Goal: Task Accomplishment & Management: Manage account settings

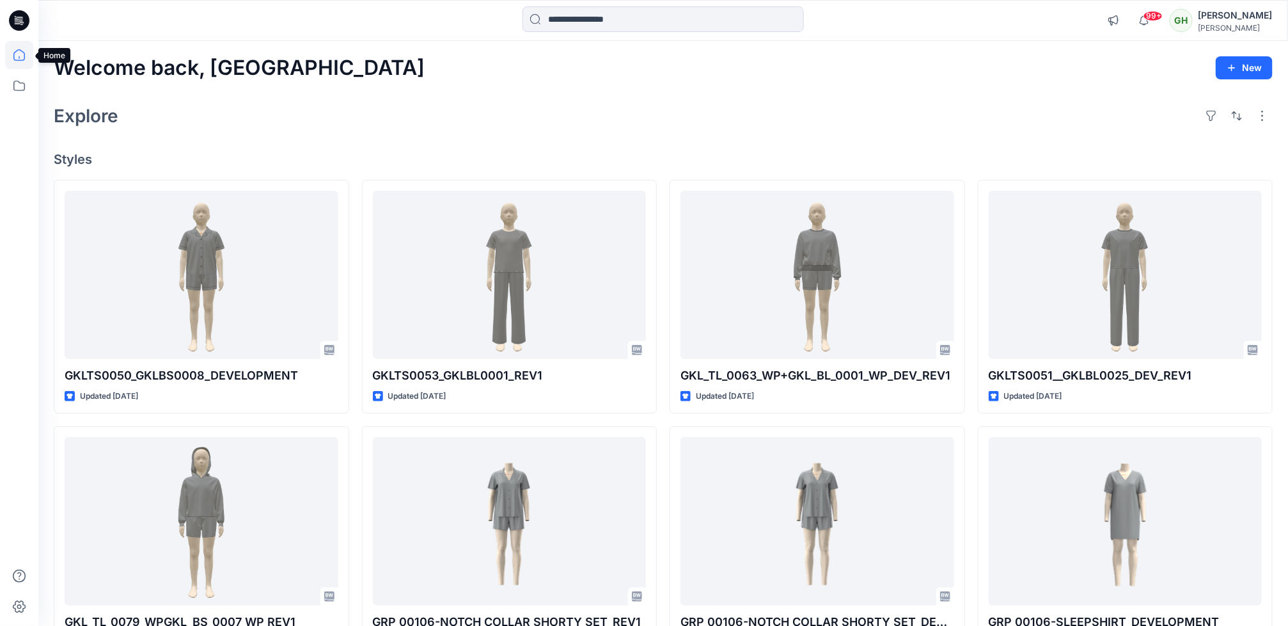
click at [21, 60] on icon at bounding box center [19, 55] width 12 height 12
click at [16, 81] on icon at bounding box center [19, 86] width 28 height 28
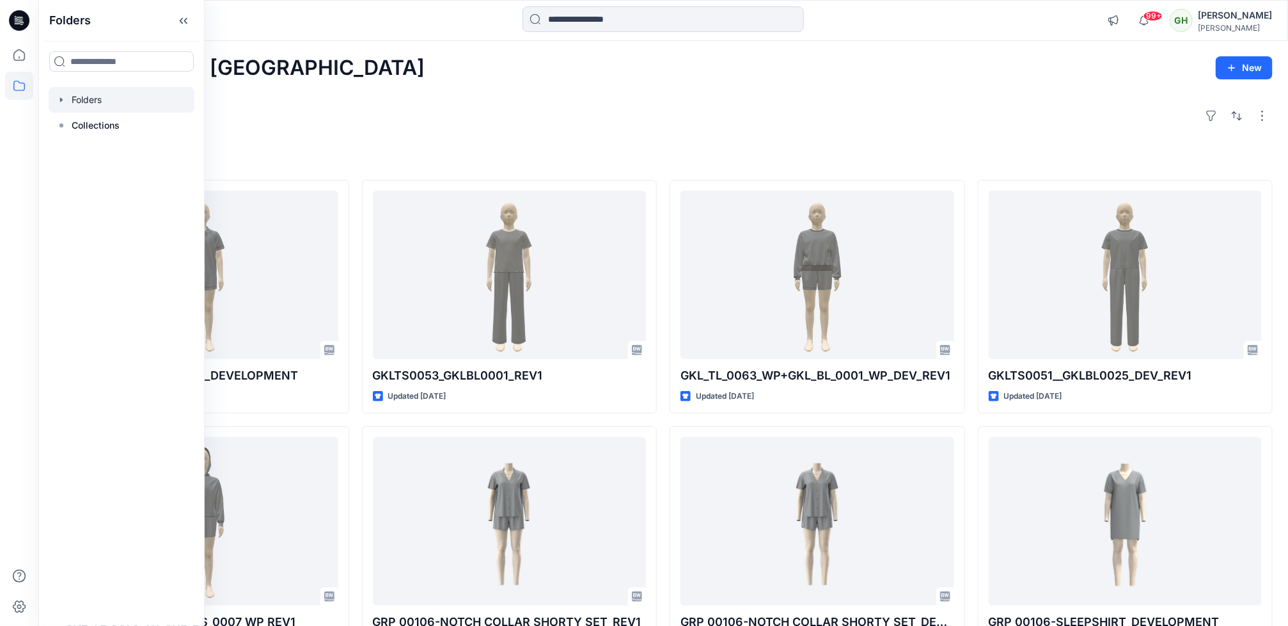
click at [132, 104] on div at bounding box center [122, 100] width 146 height 26
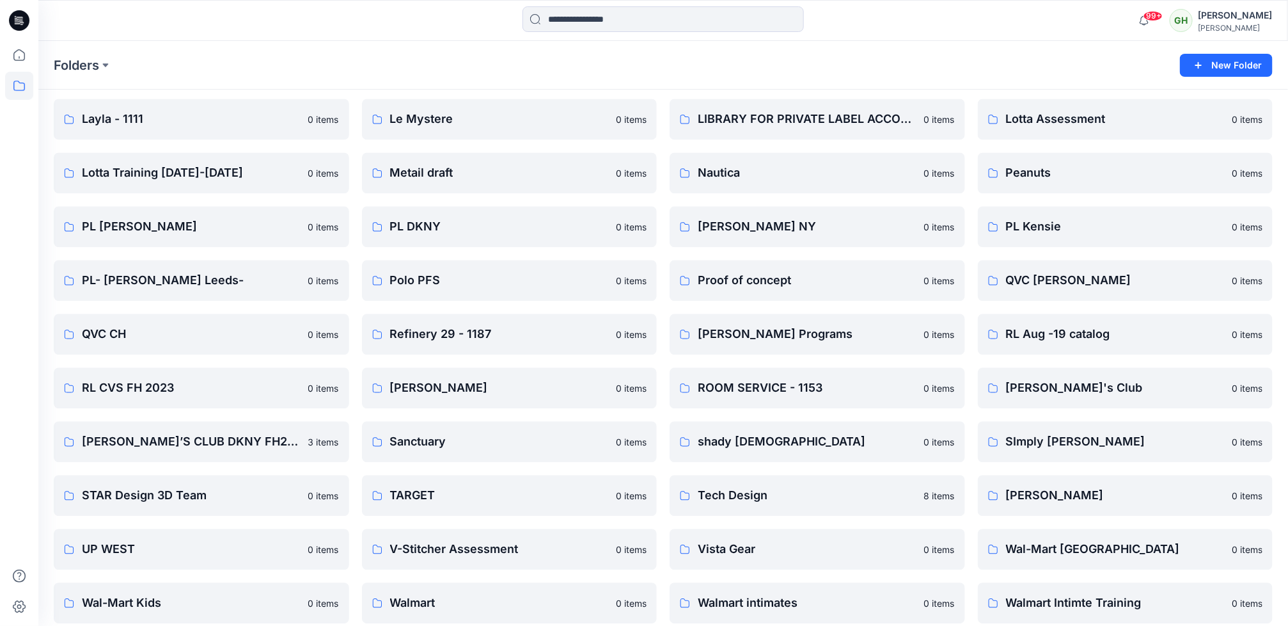
scroll to position [1451, 0]
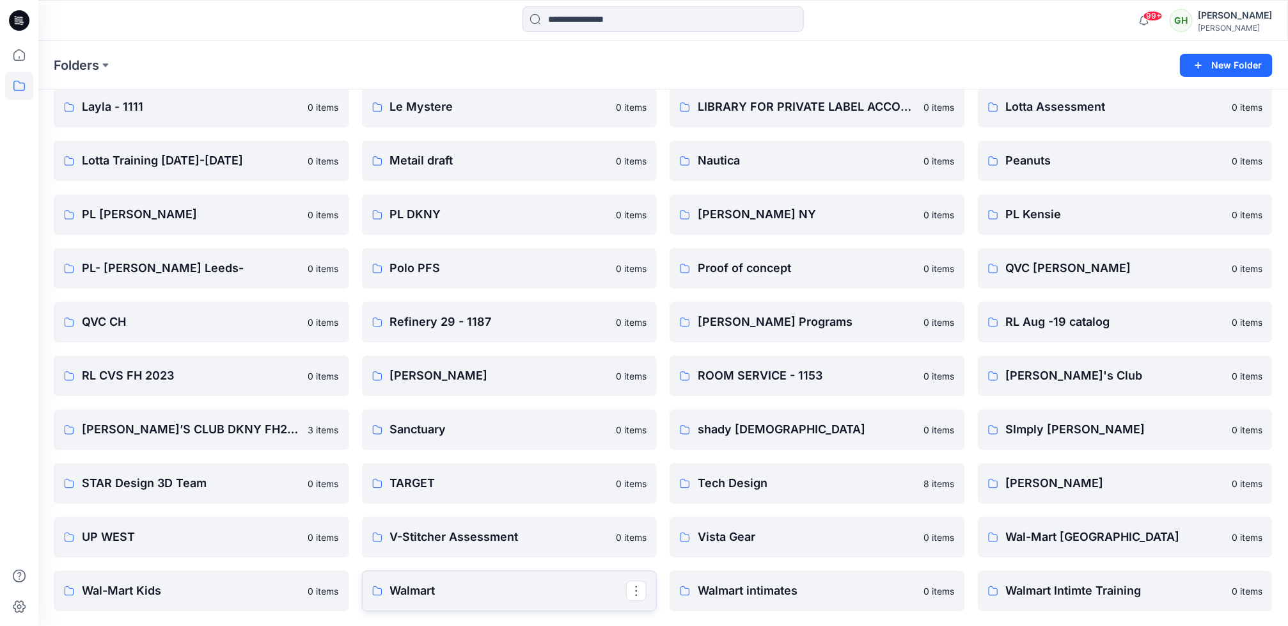
click at [473, 581] on p "Walmart" at bounding box center [508, 590] width 237 height 18
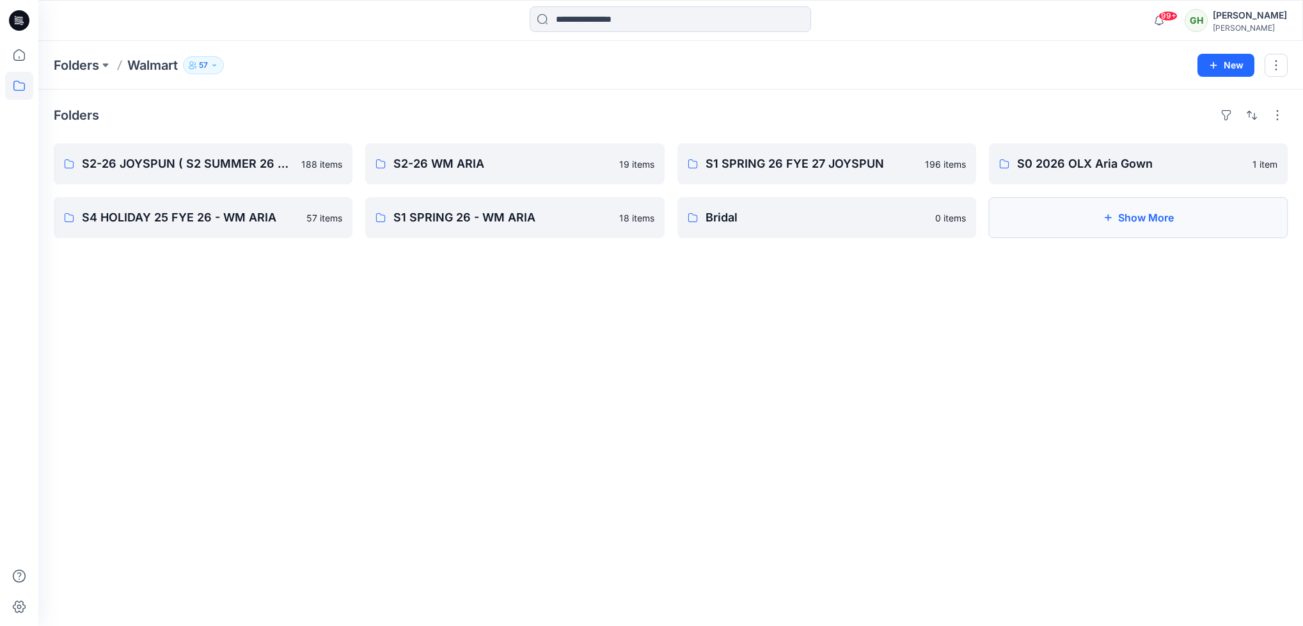
click at [1103, 219] on icon "button" at bounding box center [1108, 217] width 10 height 10
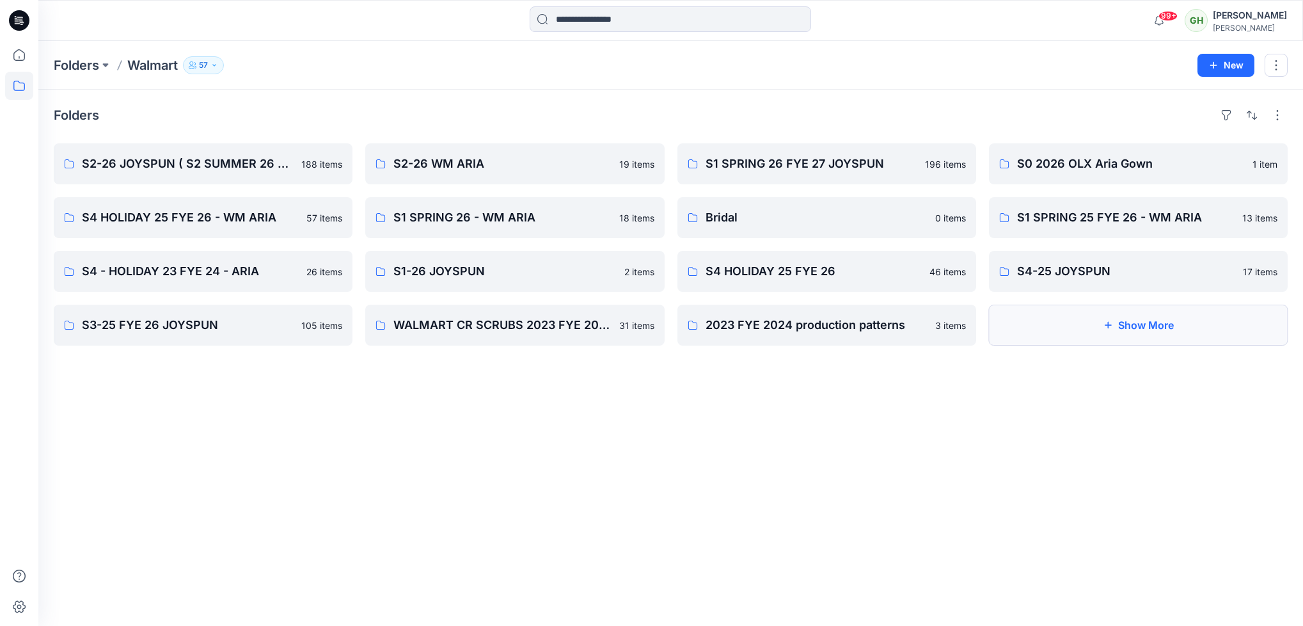
click at [1123, 322] on button "Show More" at bounding box center [1138, 324] width 299 height 41
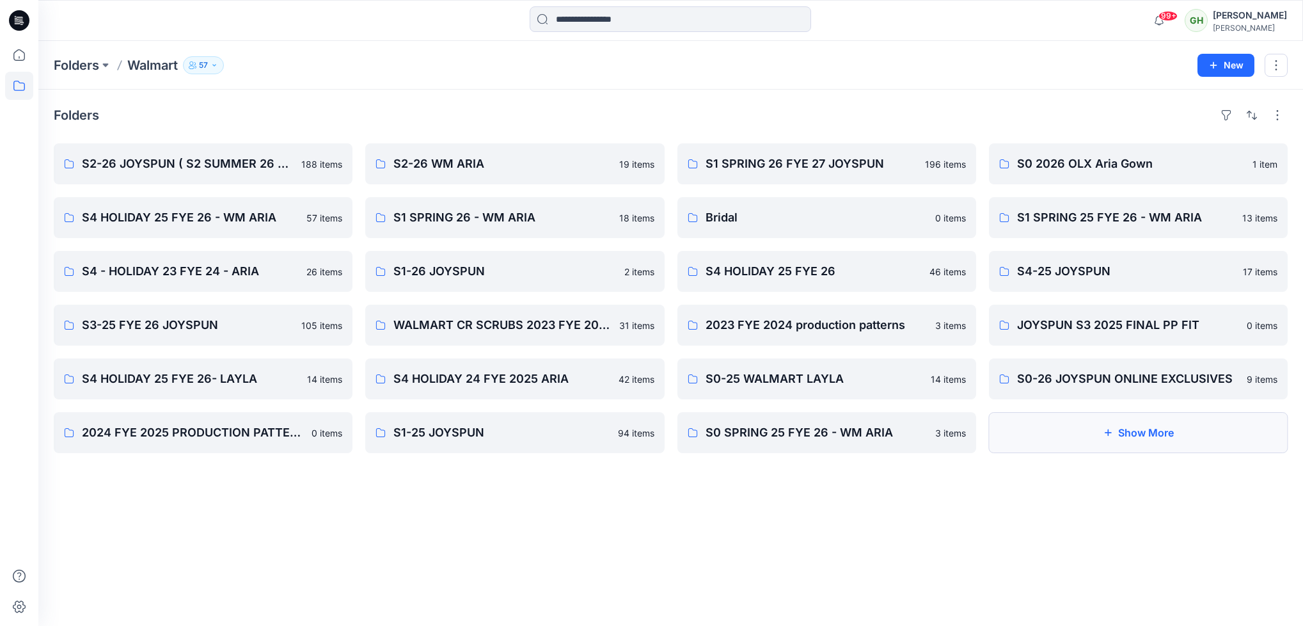
click at [1130, 432] on button "Show More" at bounding box center [1138, 432] width 299 height 41
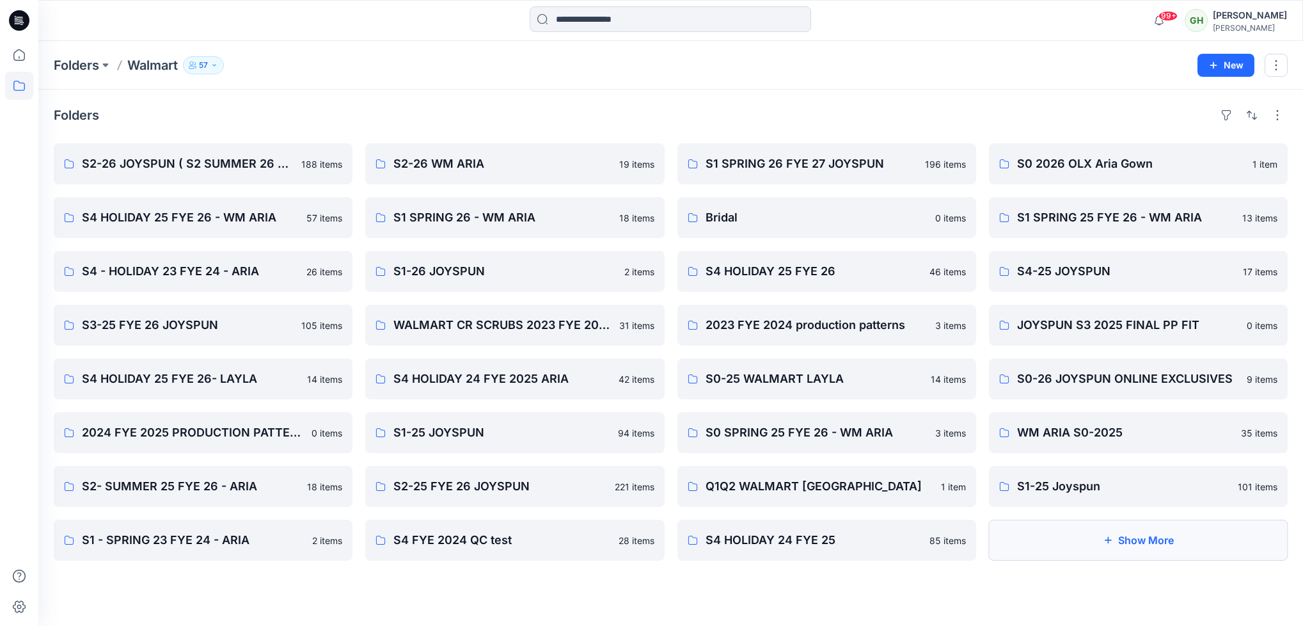
click at [1125, 548] on button "Show More" at bounding box center [1138, 539] width 299 height 41
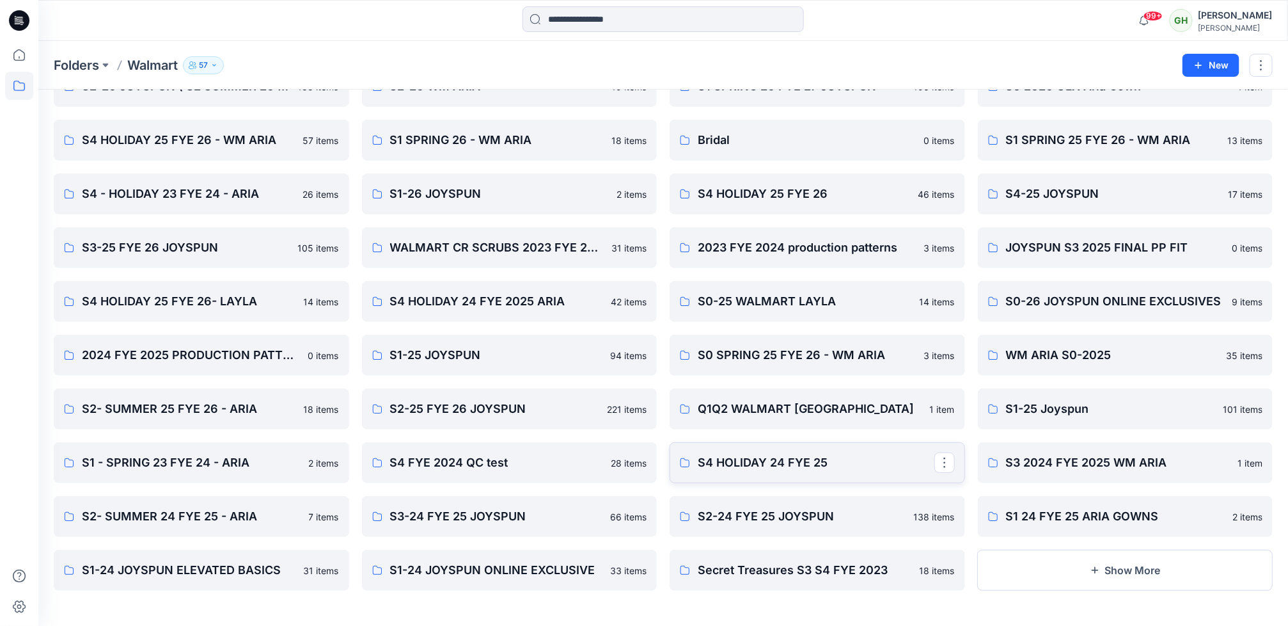
scroll to position [79, 0]
click at [1125, 565] on button "Show More" at bounding box center [1126, 569] width 296 height 41
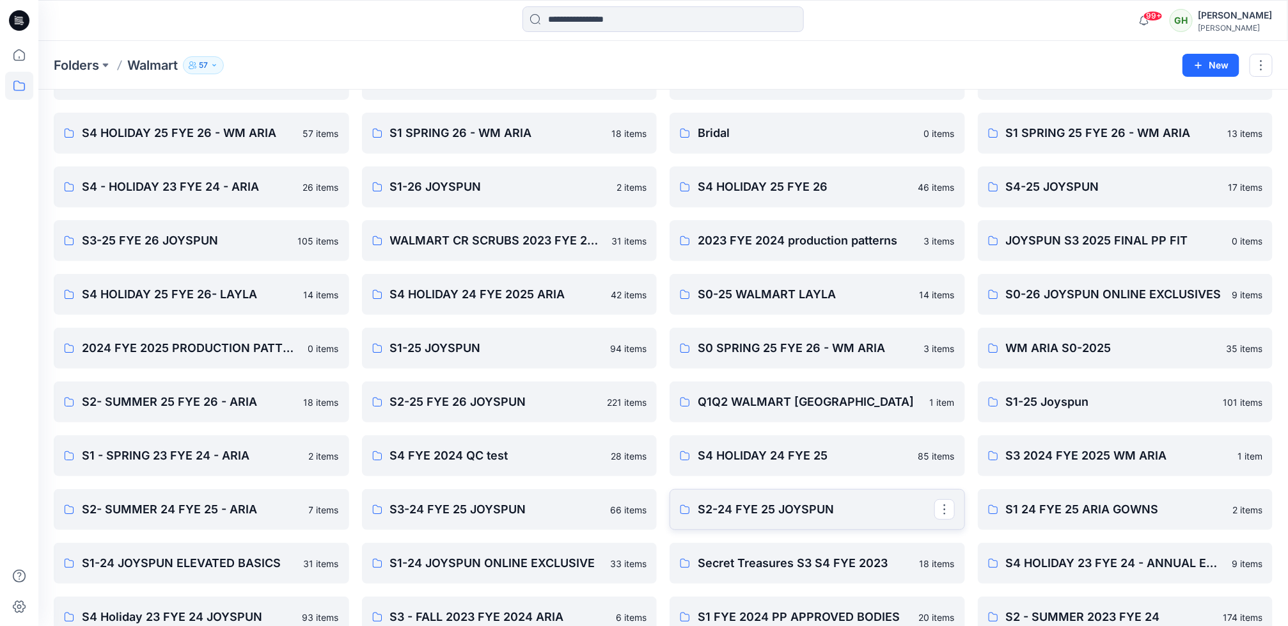
scroll to position [186, 0]
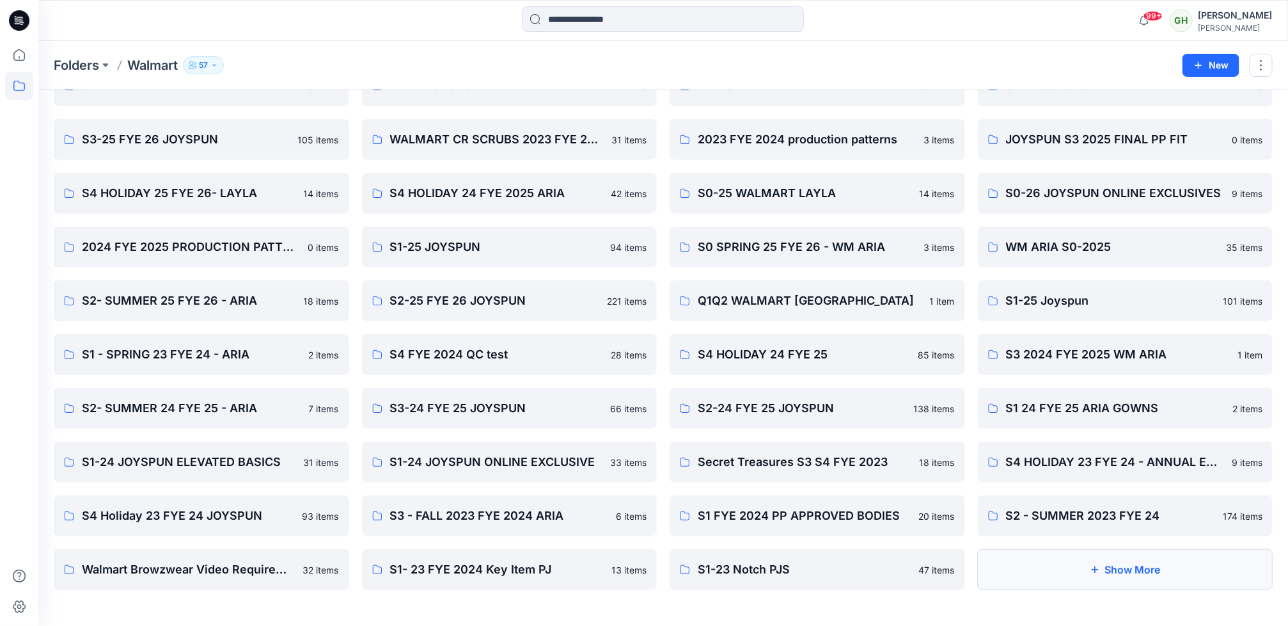
click at [1118, 568] on button "Show More" at bounding box center [1126, 569] width 296 height 41
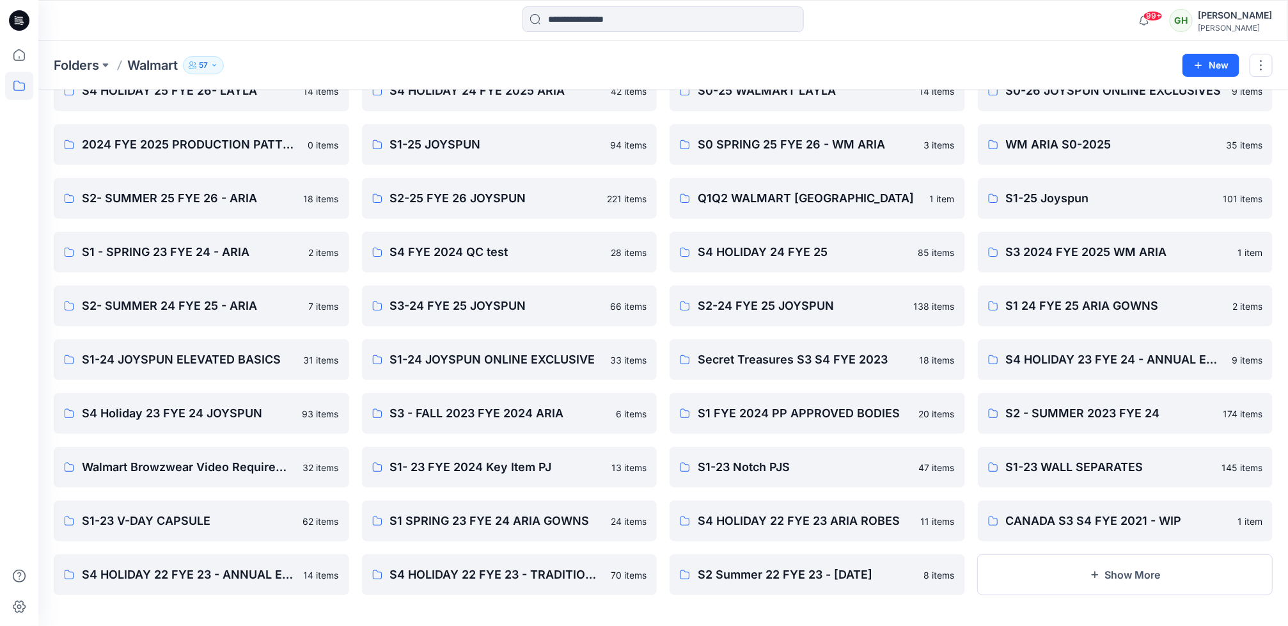
scroll to position [294, 0]
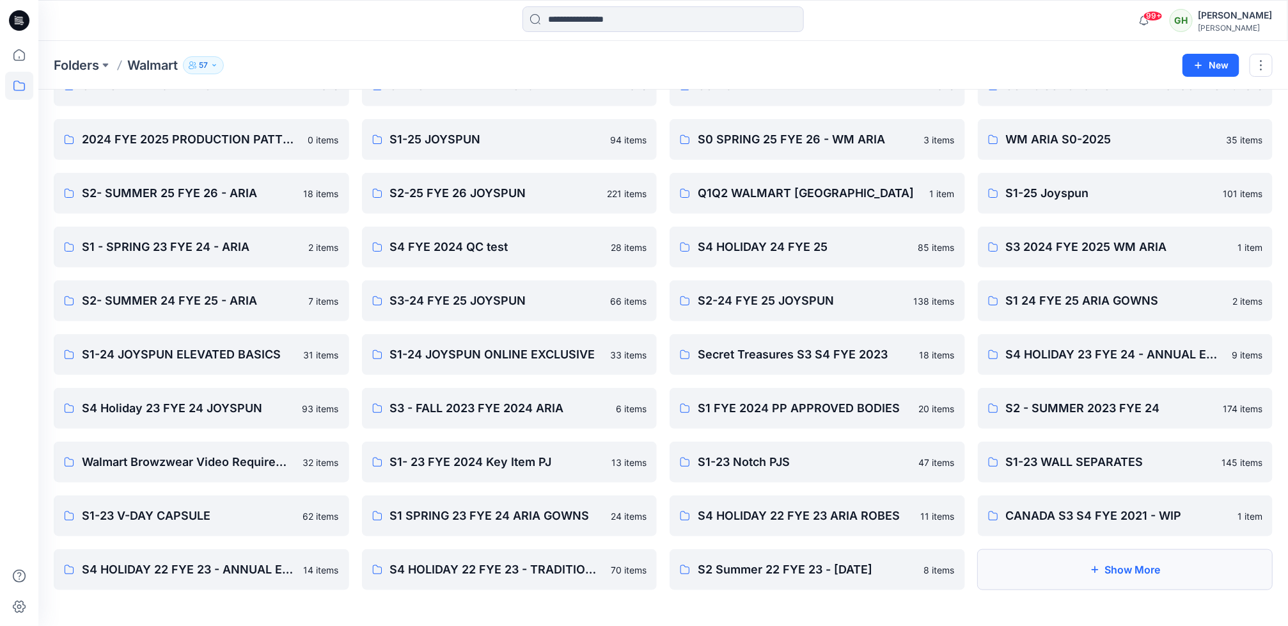
click at [1129, 564] on button "Show More" at bounding box center [1126, 569] width 296 height 41
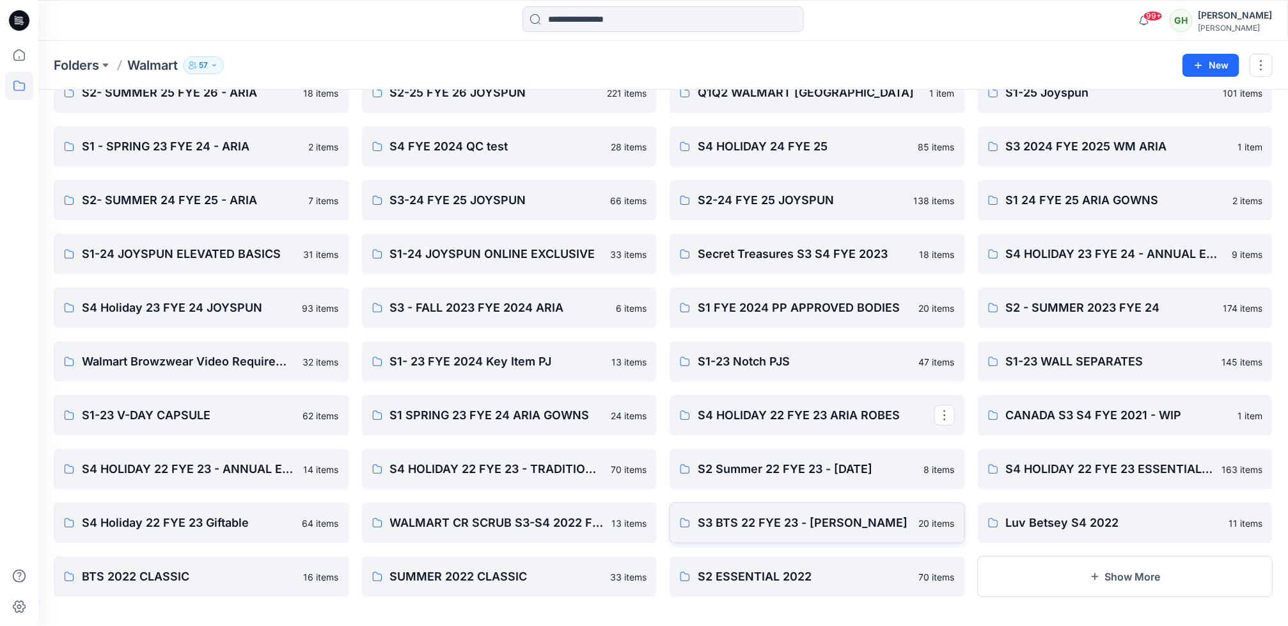
scroll to position [401, 0]
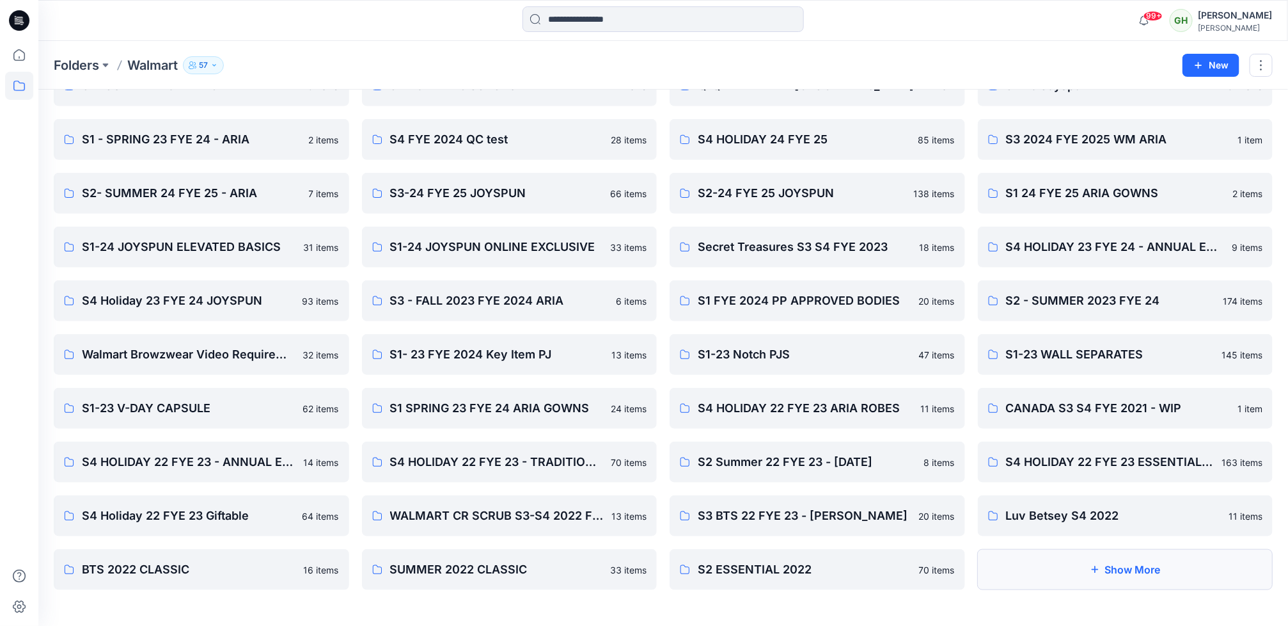
click at [1111, 569] on button "Show More" at bounding box center [1126, 569] width 296 height 41
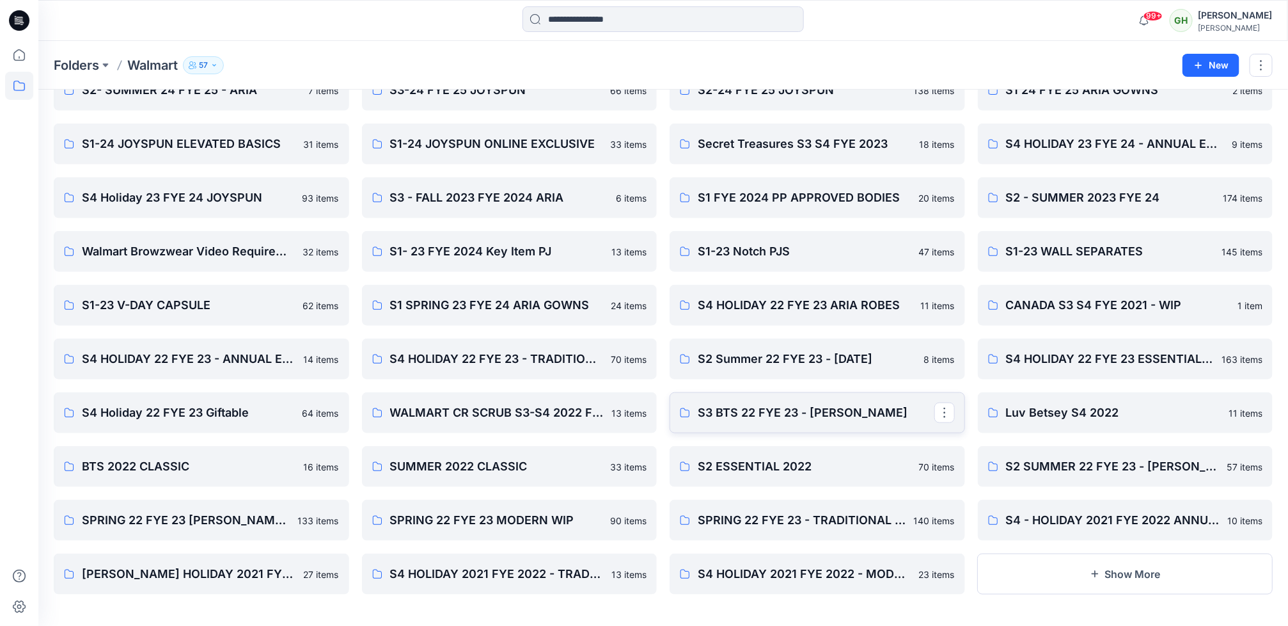
scroll to position [509, 0]
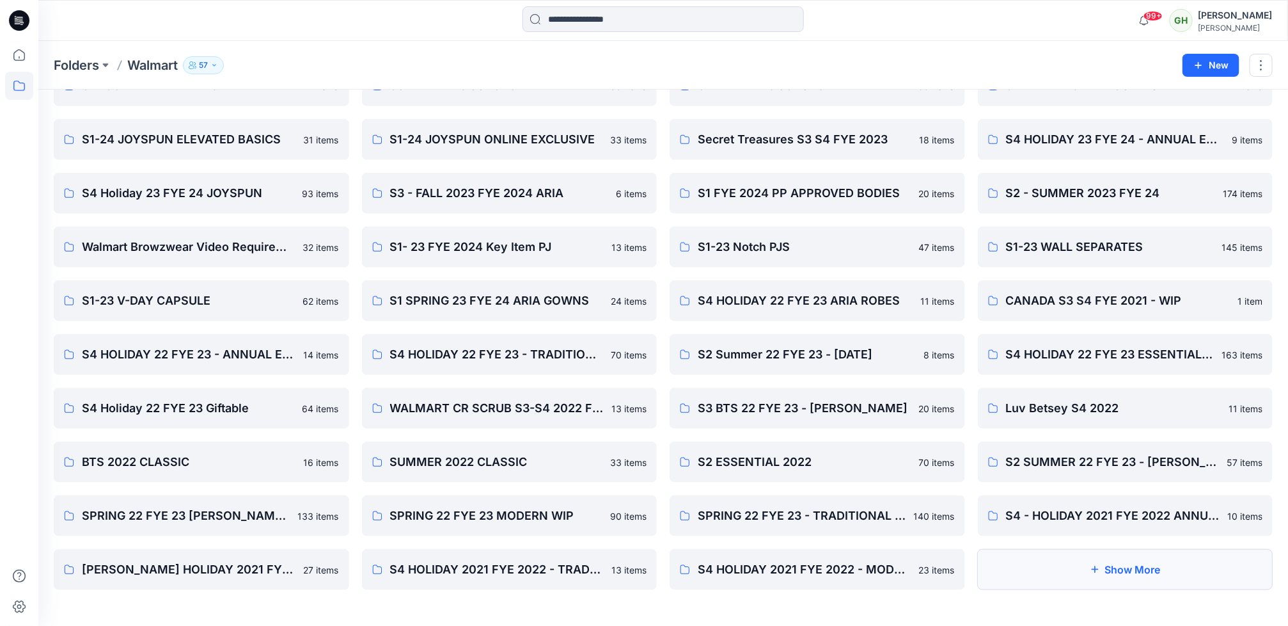
click at [1121, 571] on button "Show More" at bounding box center [1126, 569] width 296 height 41
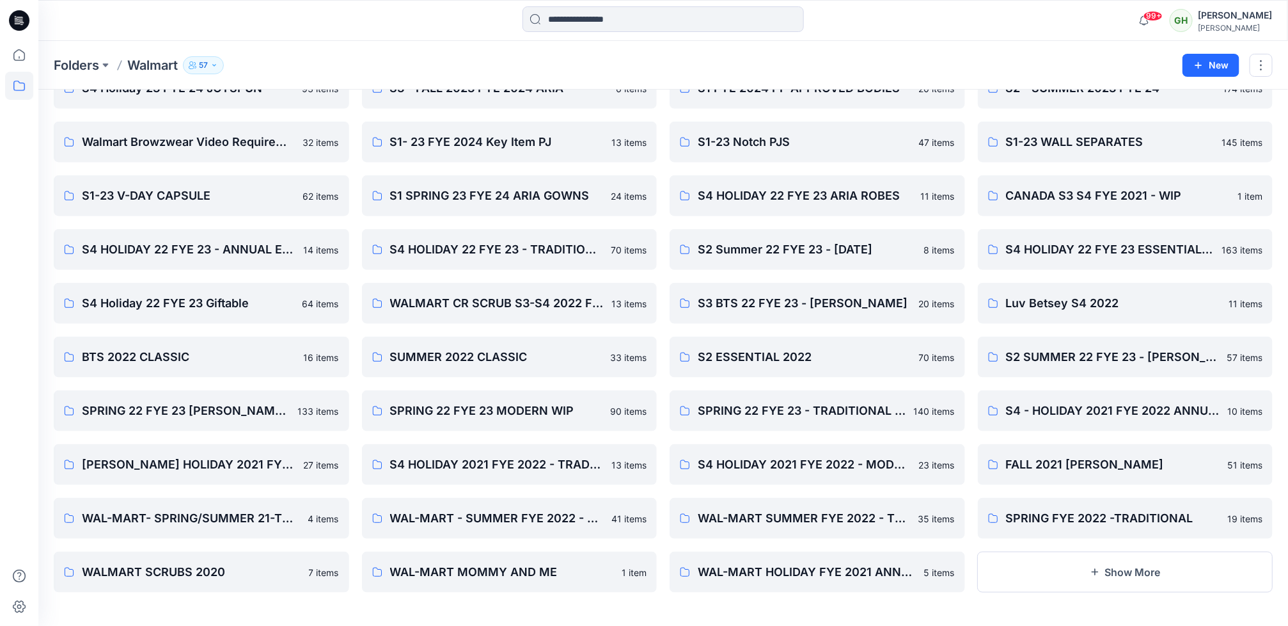
scroll to position [616, 0]
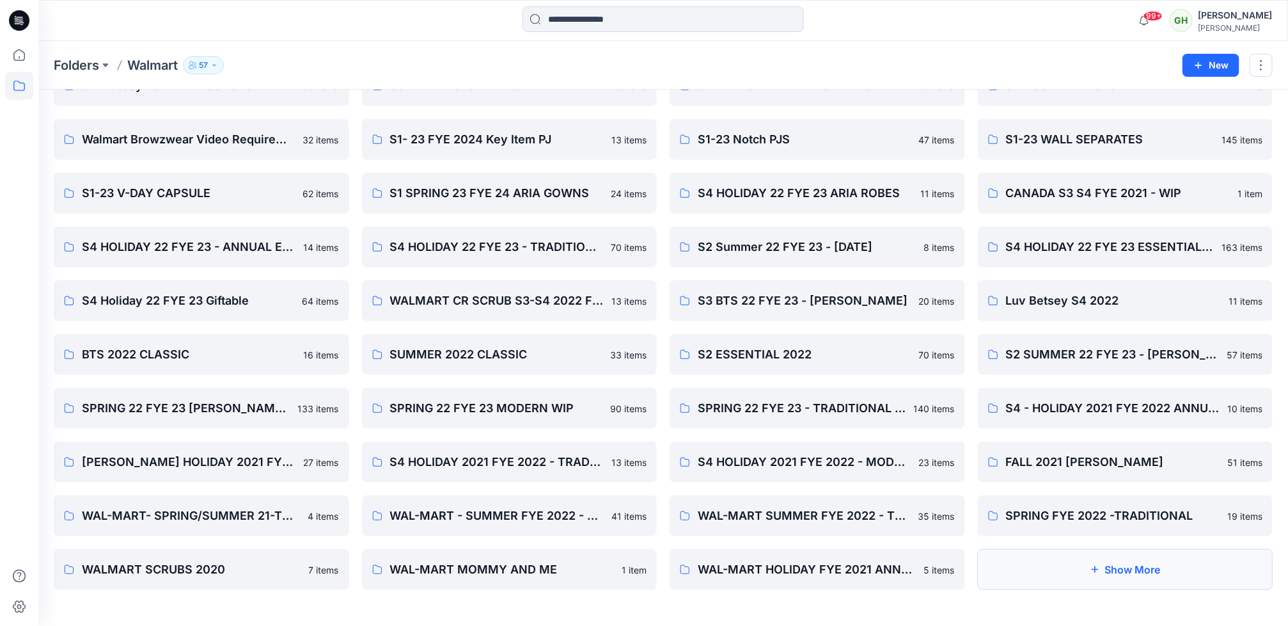
click at [1141, 567] on button "Show More" at bounding box center [1126, 569] width 296 height 41
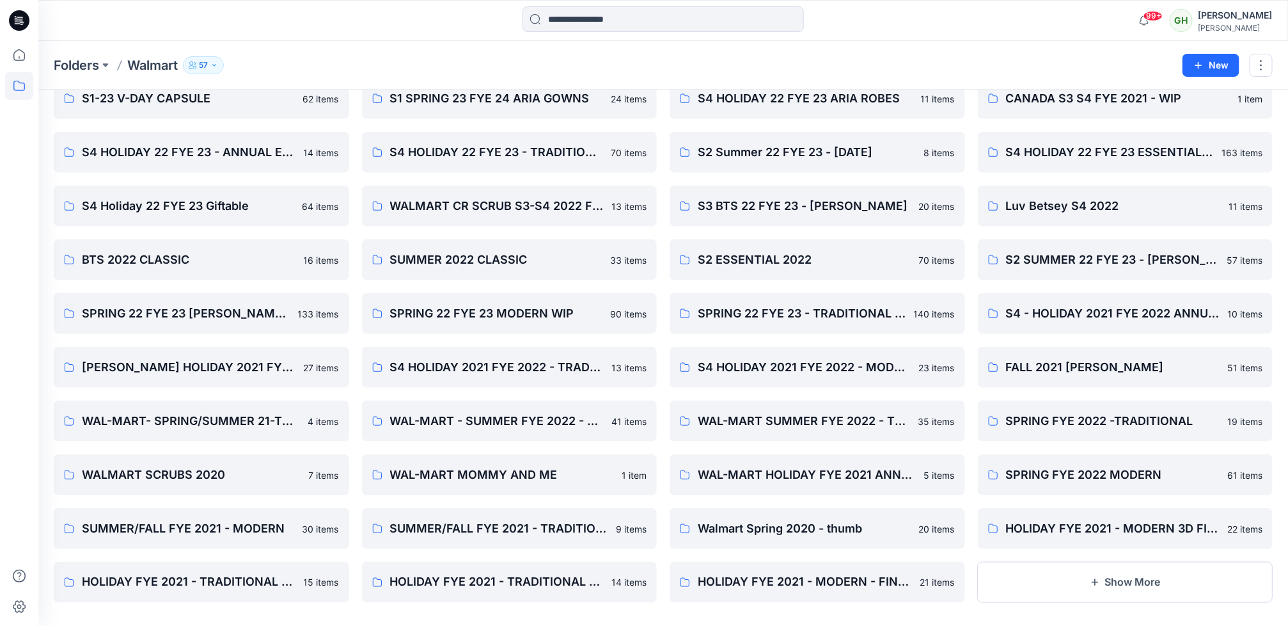
scroll to position [723, 0]
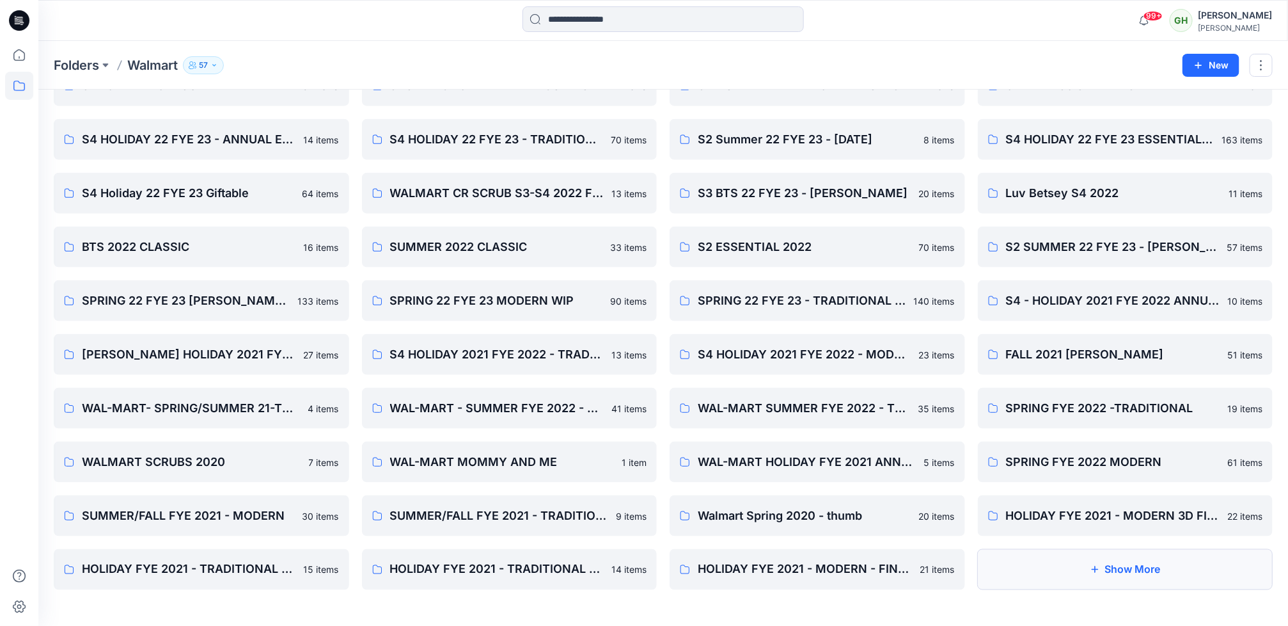
click at [1109, 569] on button "Show More" at bounding box center [1126, 569] width 296 height 41
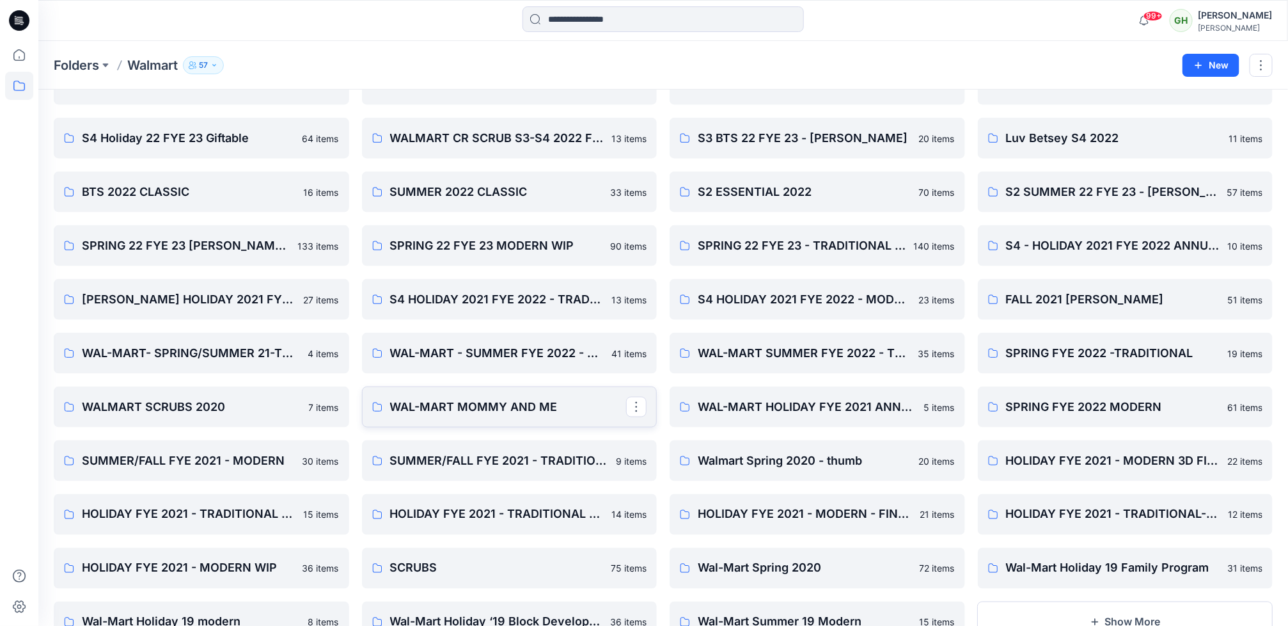
scroll to position [831, 0]
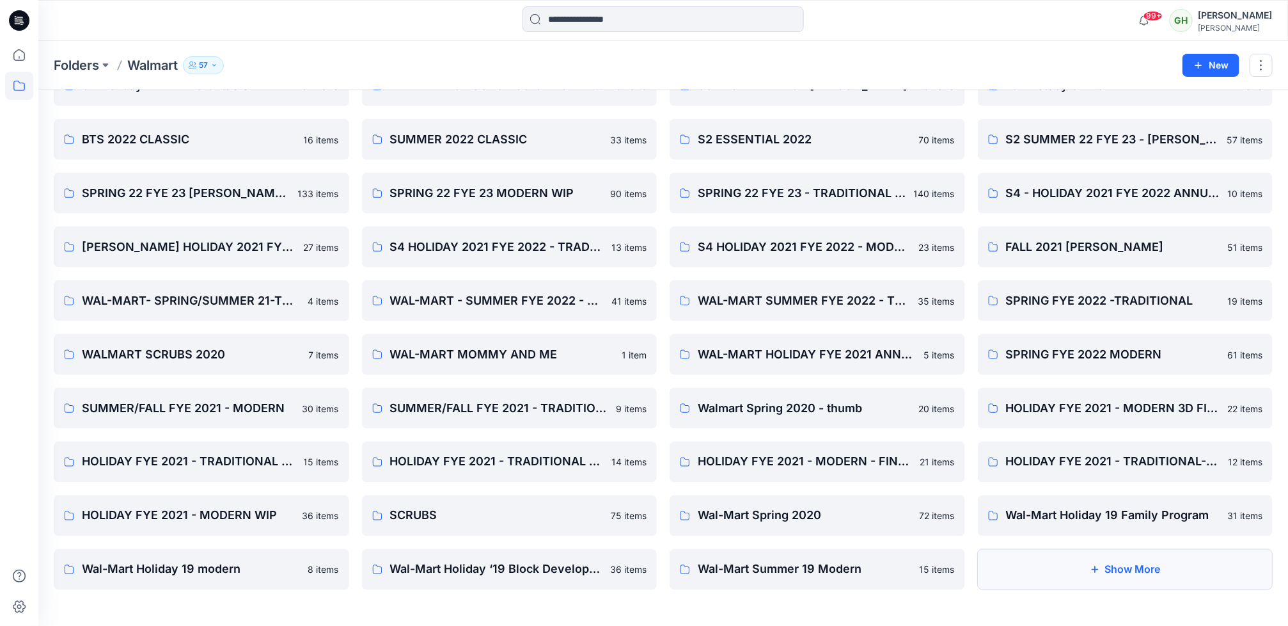
click at [1142, 568] on button "Show More" at bounding box center [1126, 569] width 296 height 41
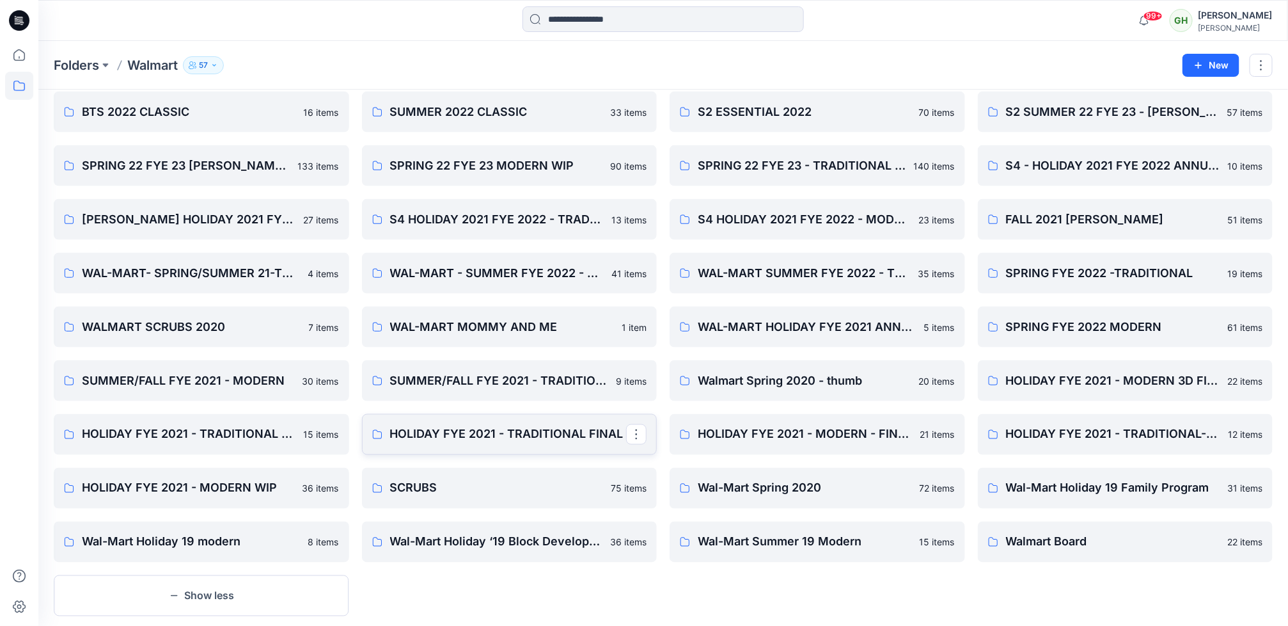
scroll to position [885, 0]
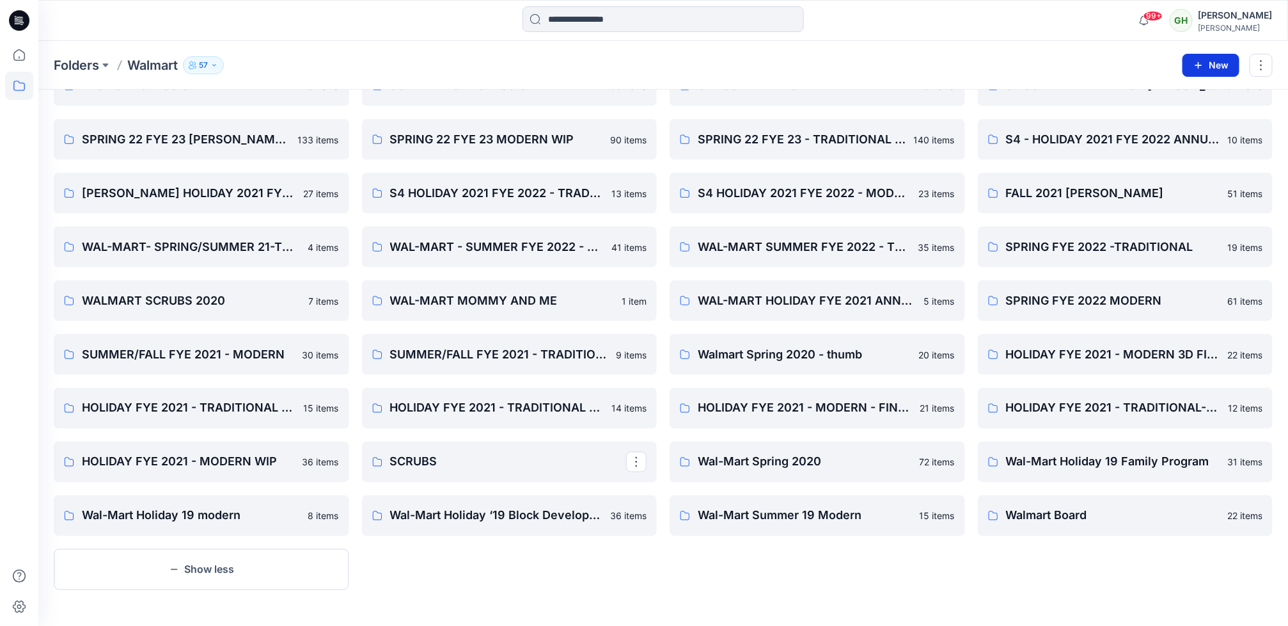
click at [1221, 65] on button "New" at bounding box center [1211, 65] width 57 height 23
click at [1184, 120] on p "New Folder" at bounding box center [1172, 121] width 47 height 13
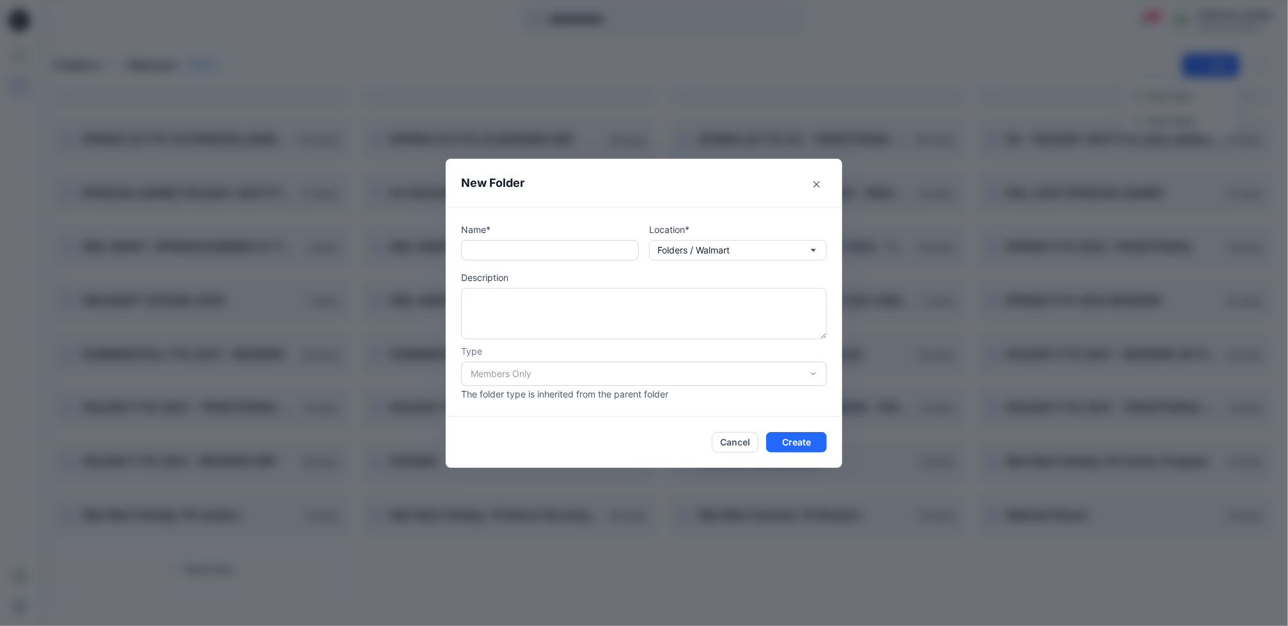
click at [528, 241] on input "text" at bounding box center [550, 250] width 178 height 20
paste input "**********"
type input "**********"
click at [805, 443] on button "Create" at bounding box center [796, 442] width 61 height 20
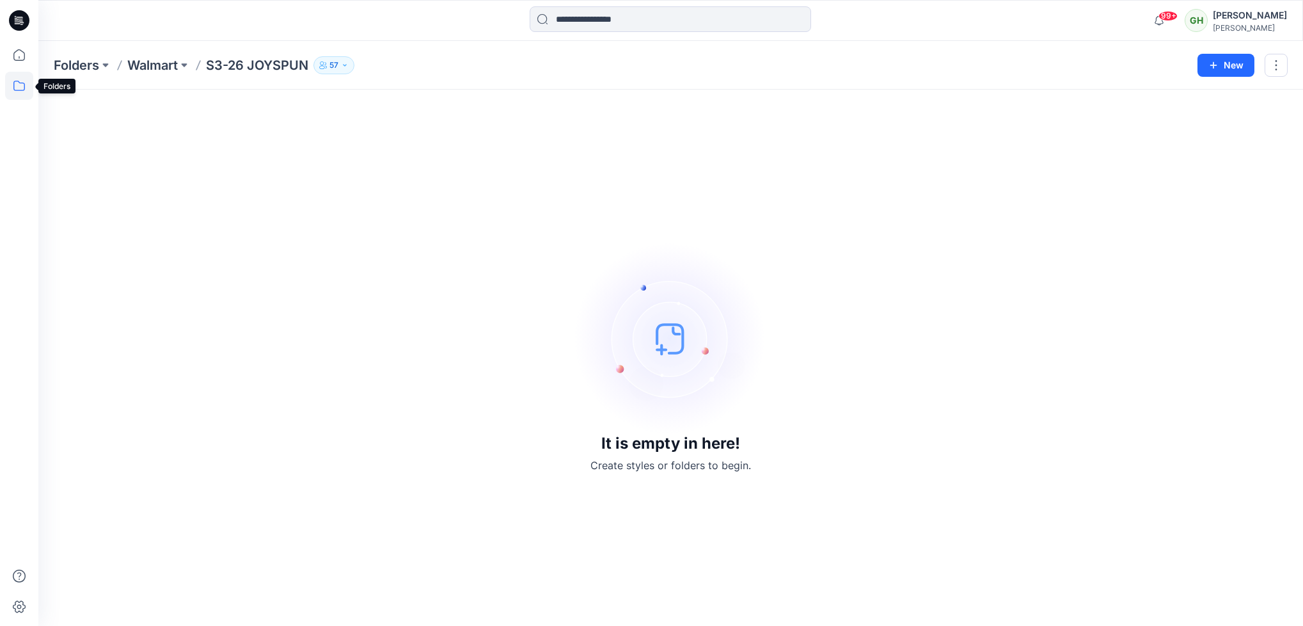
click at [18, 81] on icon at bounding box center [19, 86] width 12 height 10
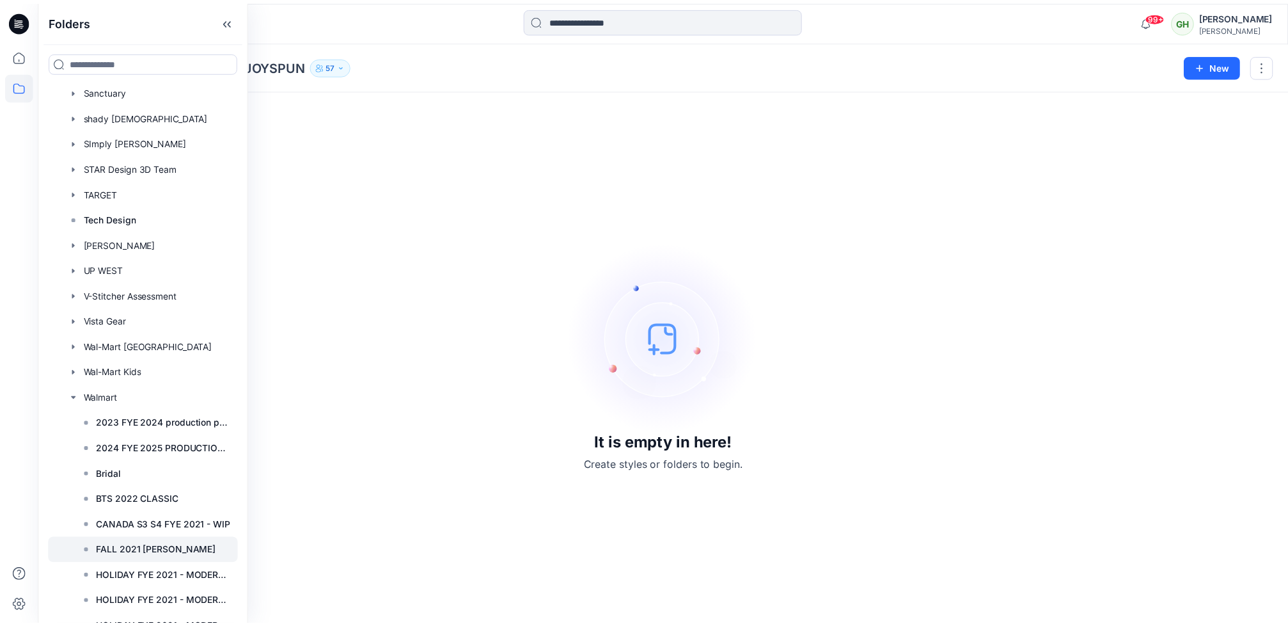
scroll to position [3338, 0]
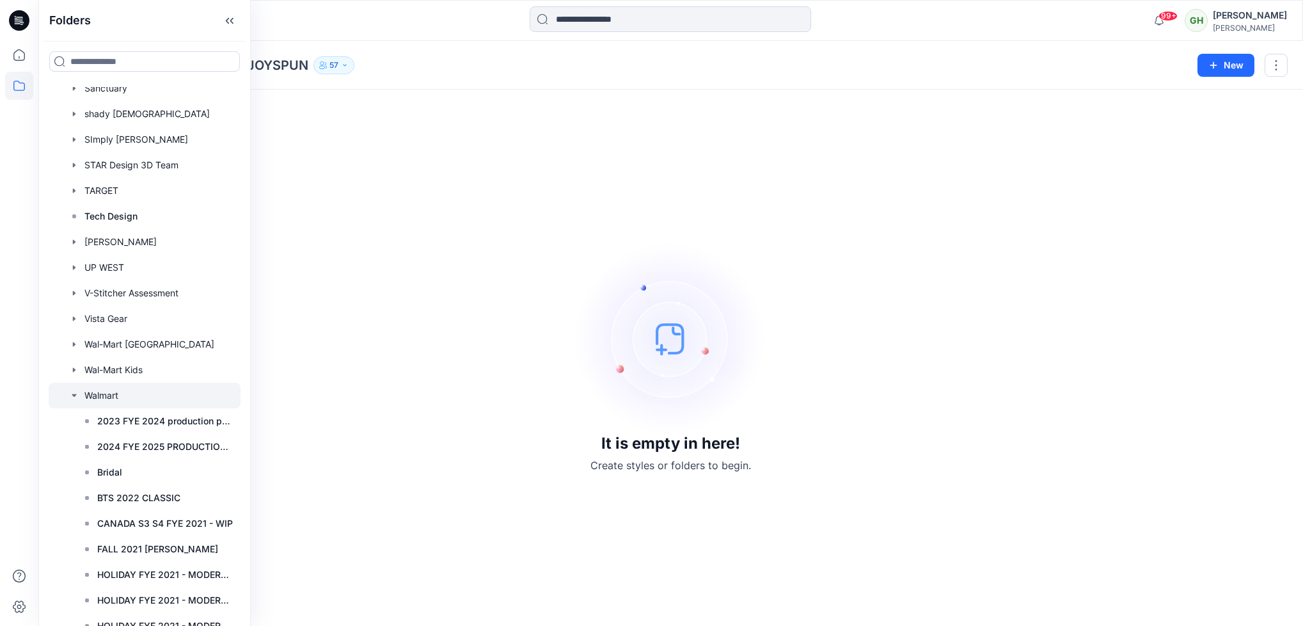
click at [111, 390] on div at bounding box center [145, 396] width 192 height 26
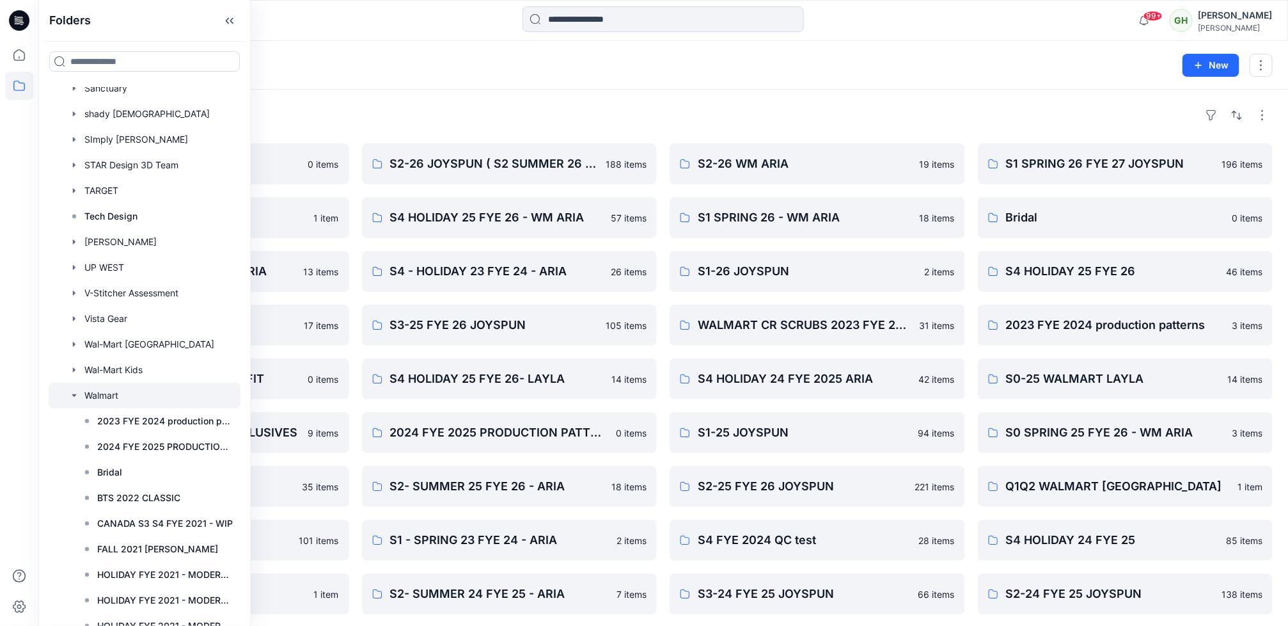
click at [512, 111] on div "Folders" at bounding box center [663, 115] width 1219 height 20
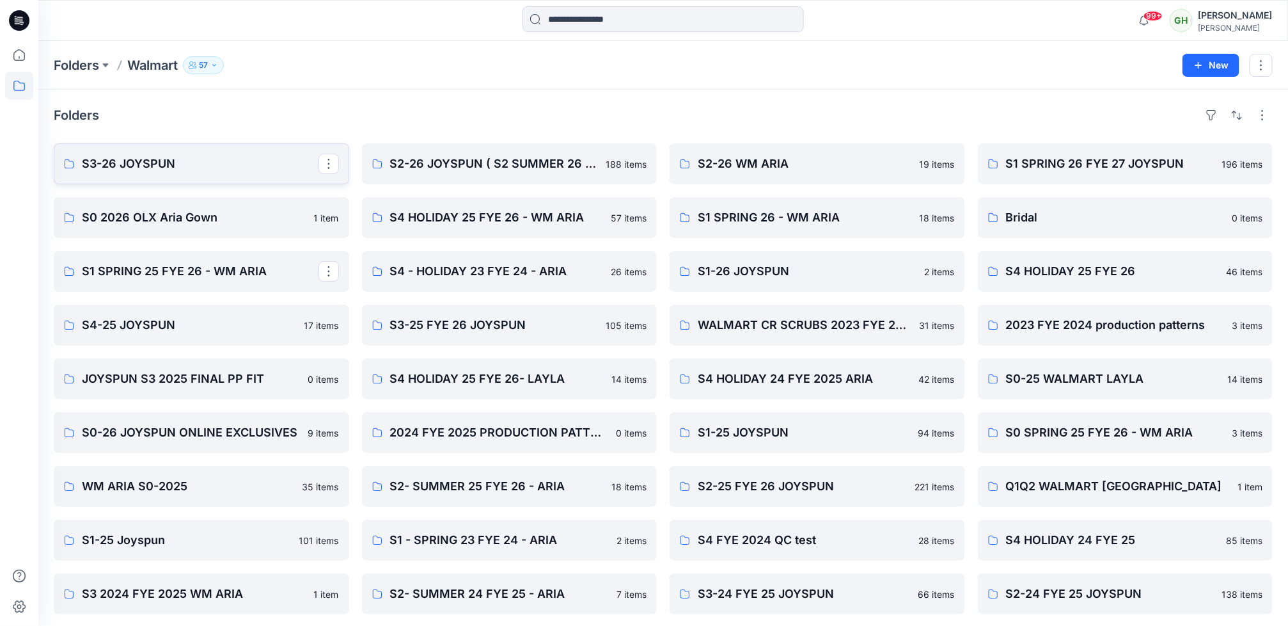
click at [141, 166] on p "S3-26 JOYSPUN" at bounding box center [200, 164] width 237 height 18
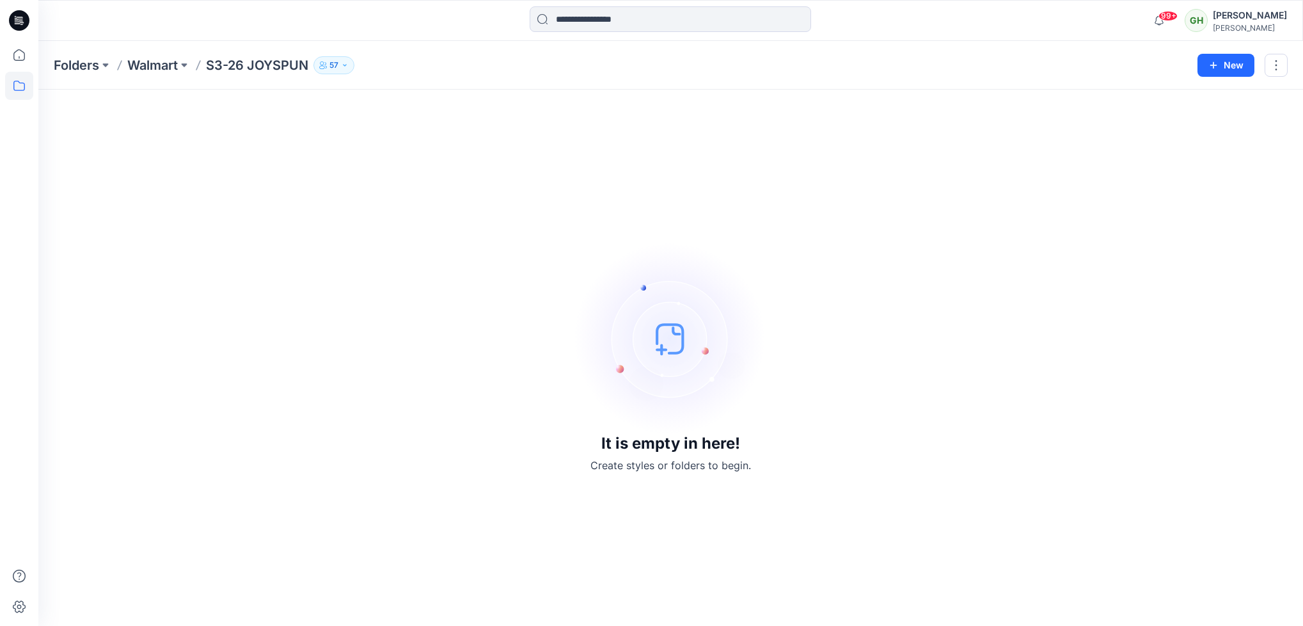
click at [209, 60] on p "S3-26 JOYSPUN" at bounding box center [257, 65] width 102 height 18
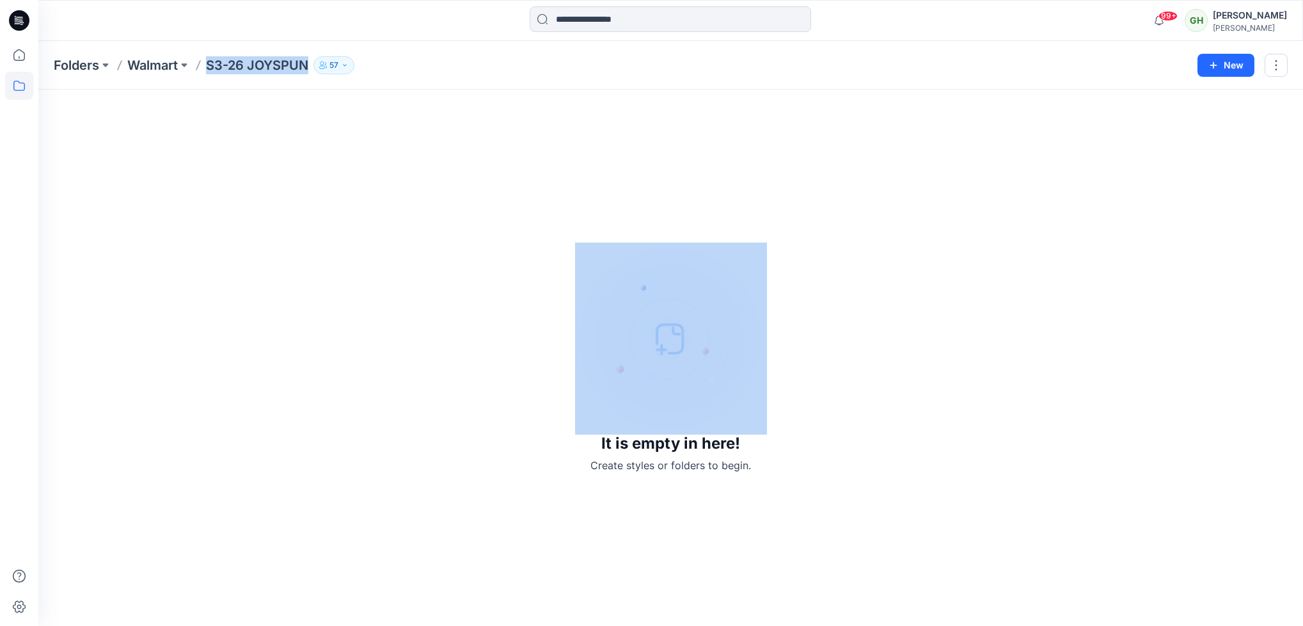
click at [209, 60] on p "S3-26 JOYSPUN" at bounding box center [257, 65] width 102 height 18
copy div "S3-26 JOYSPUN 57 New"
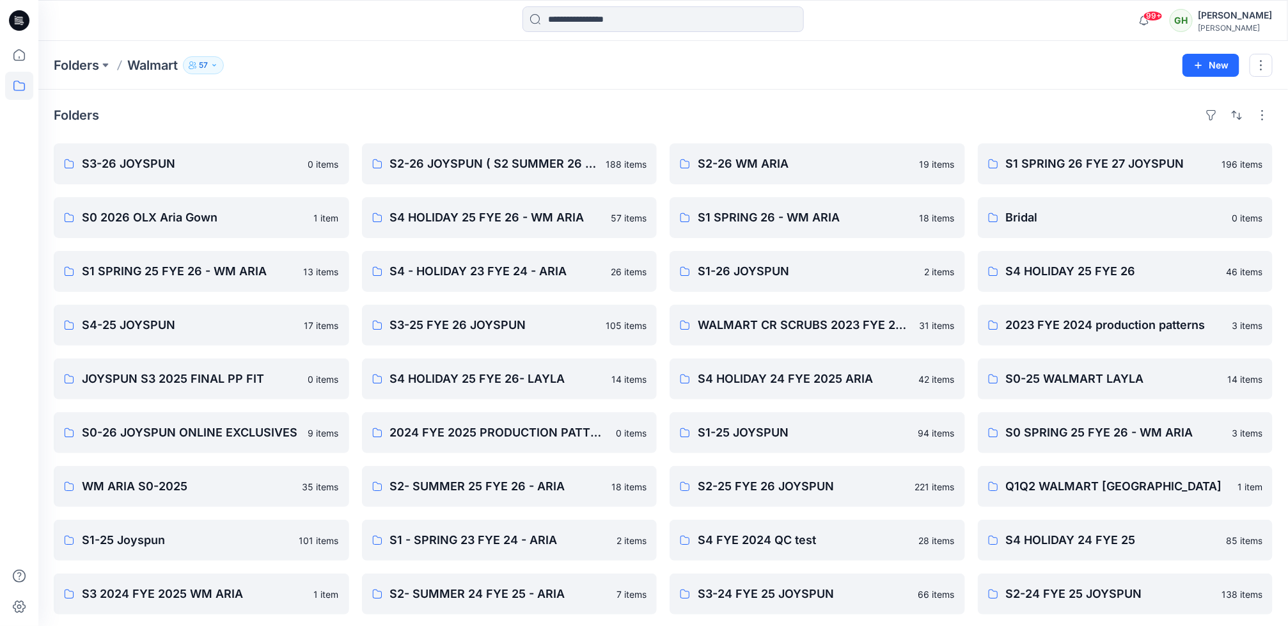
click at [20, 27] on icon at bounding box center [19, 20] width 20 height 20
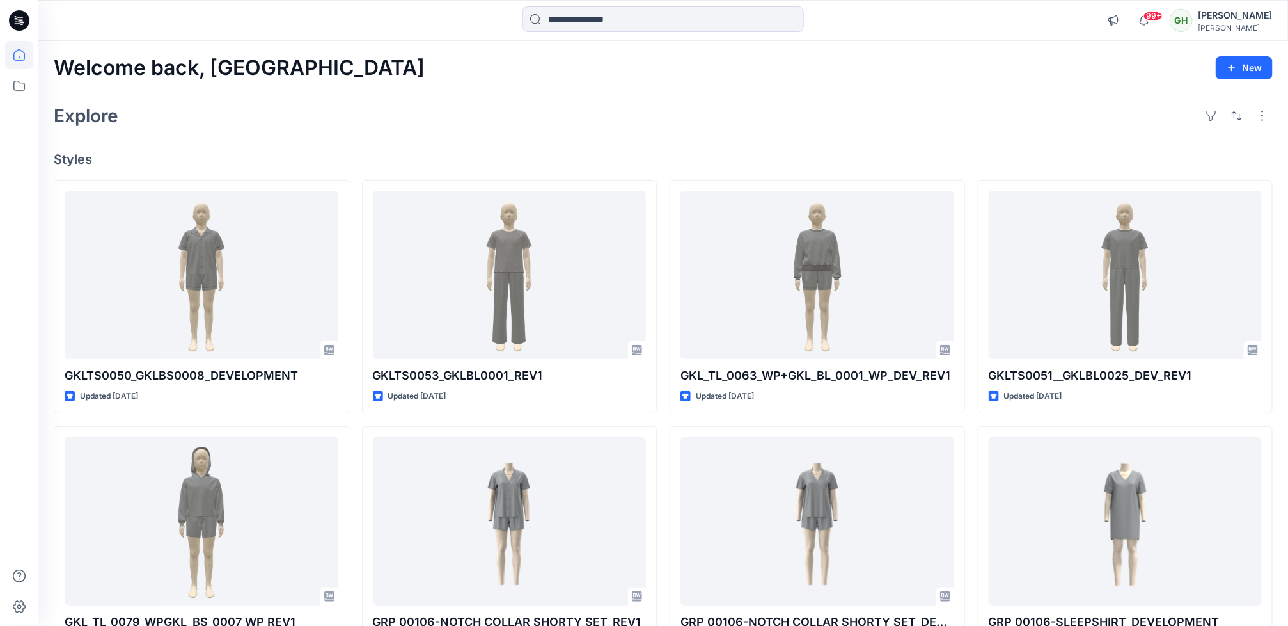
click at [15, 25] on icon at bounding box center [19, 20] width 20 height 20
click at [18, 15] on icon at bounding box center [19, 20] width 20 height 20
click at [306, 111] on div "Explore" at bounding box center [663, 115] width 1219 height 31
